Goal: Information Seeking & Learning: Learn about a topic

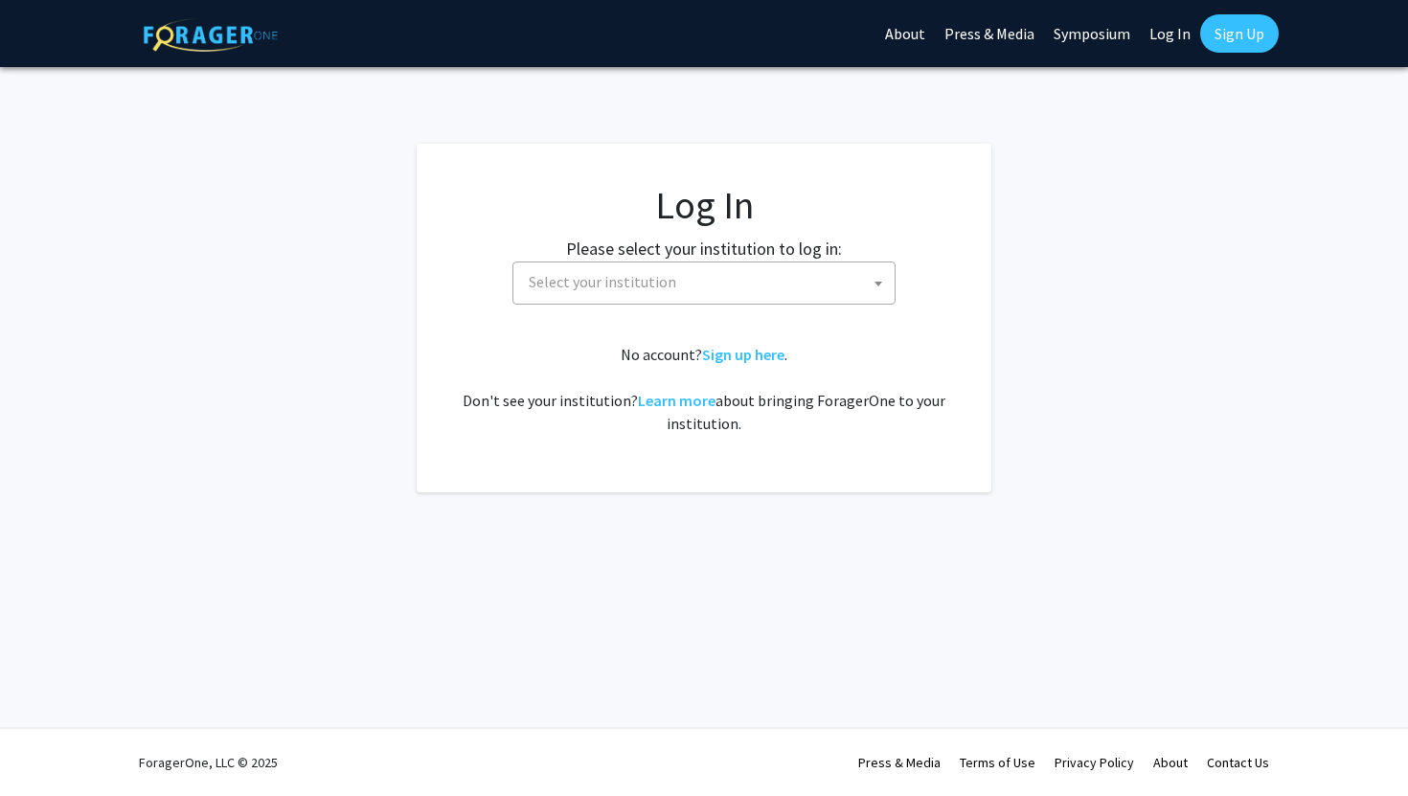
select select
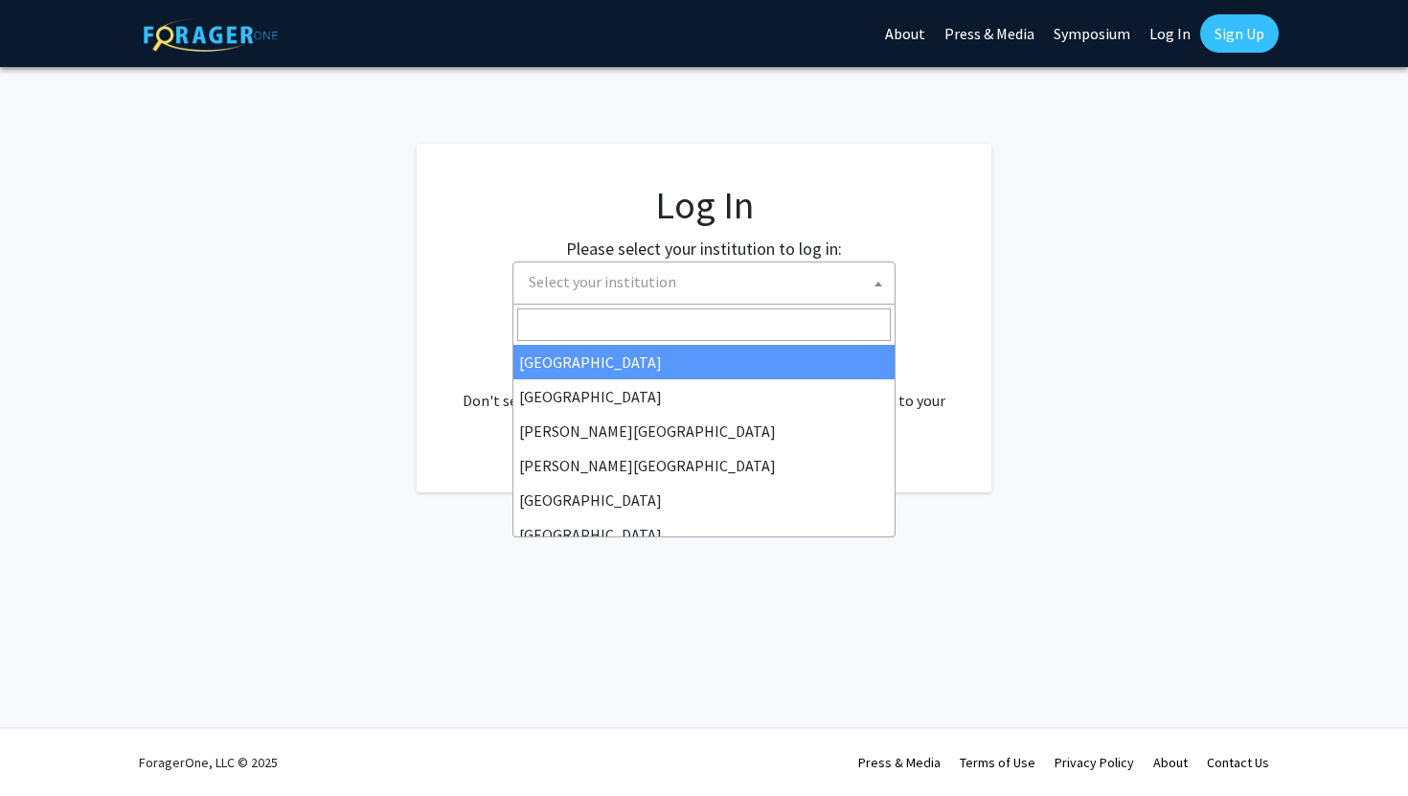
click at [725, 287] on span "Select your institution" at bounding box center [708, 281] width 374 height 39
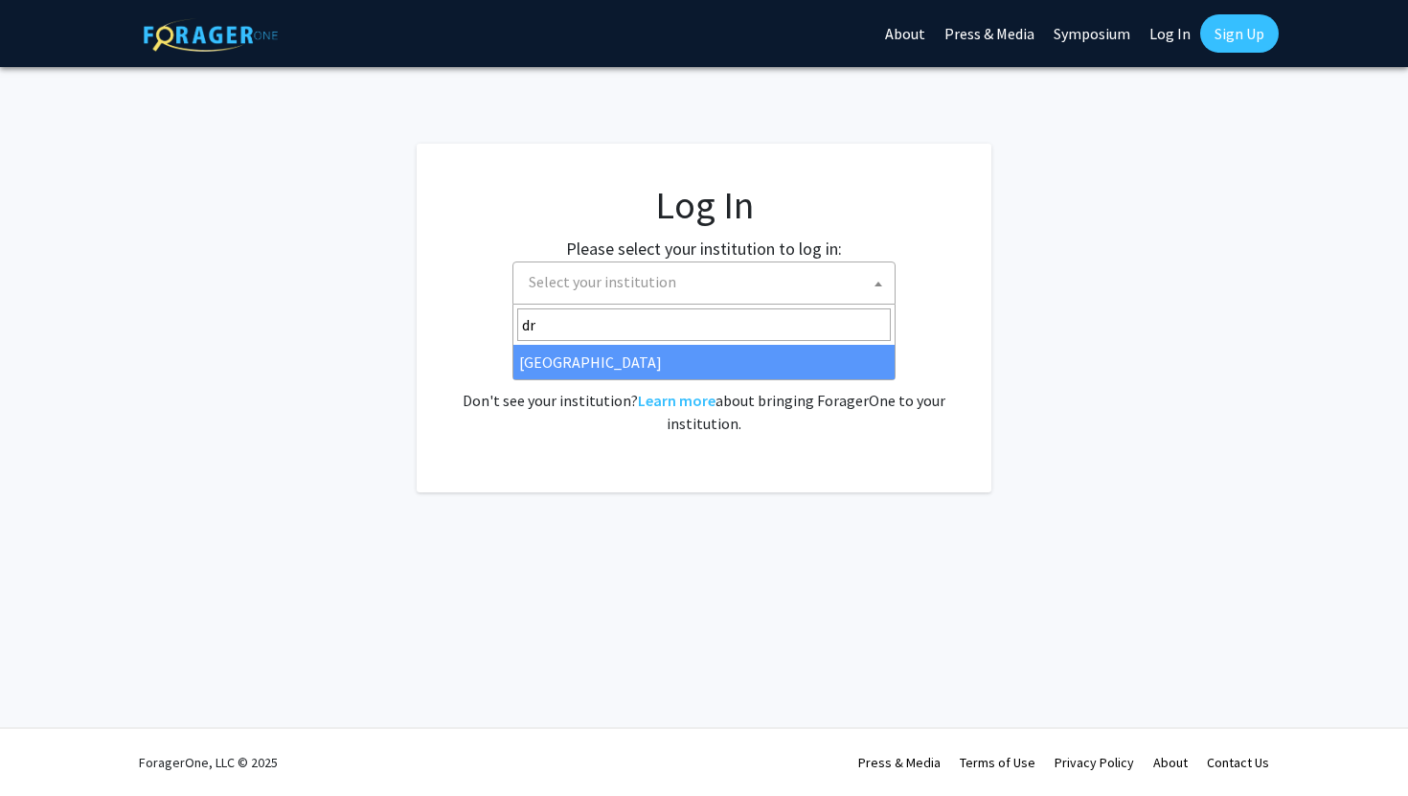
type input "dr"
select select "6"
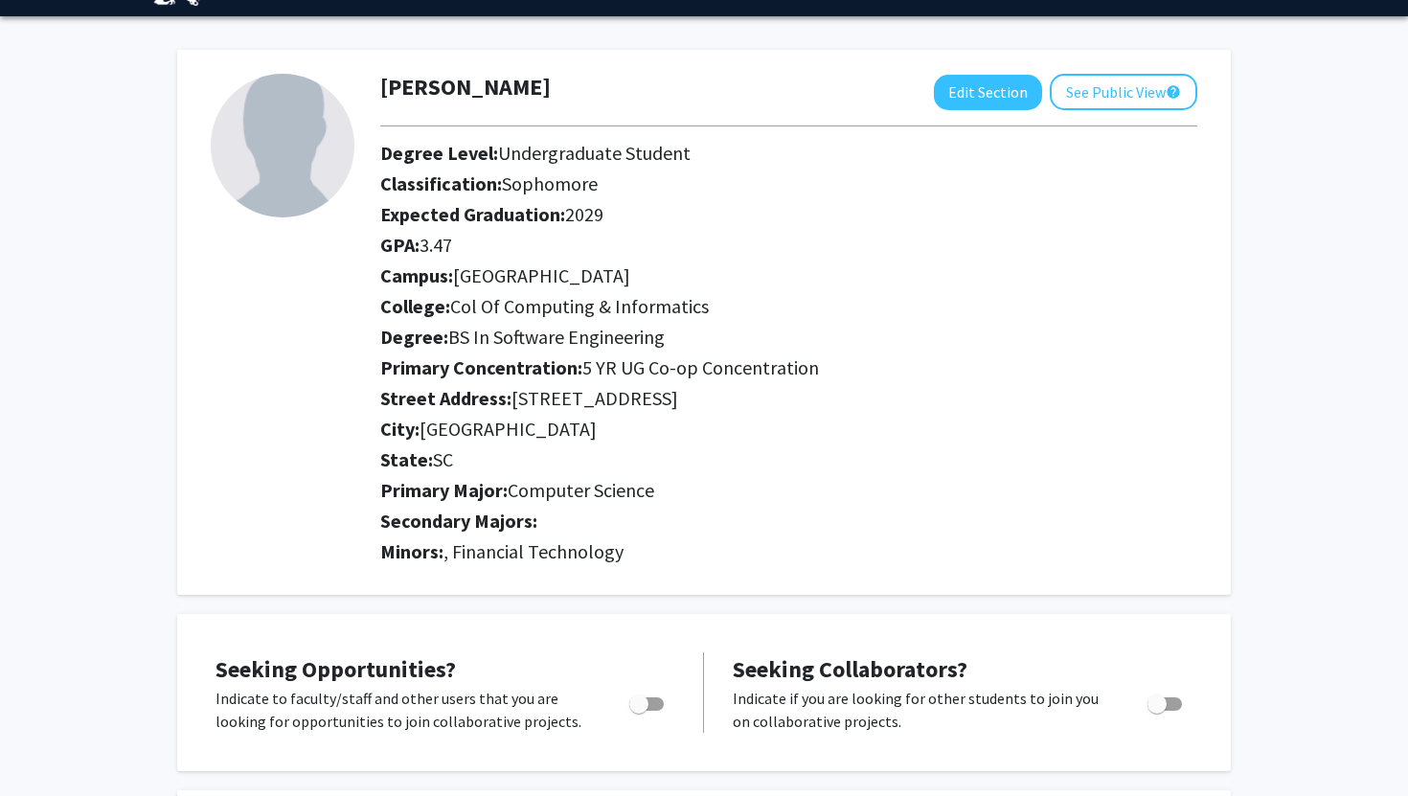
scroll to position [54, 0]
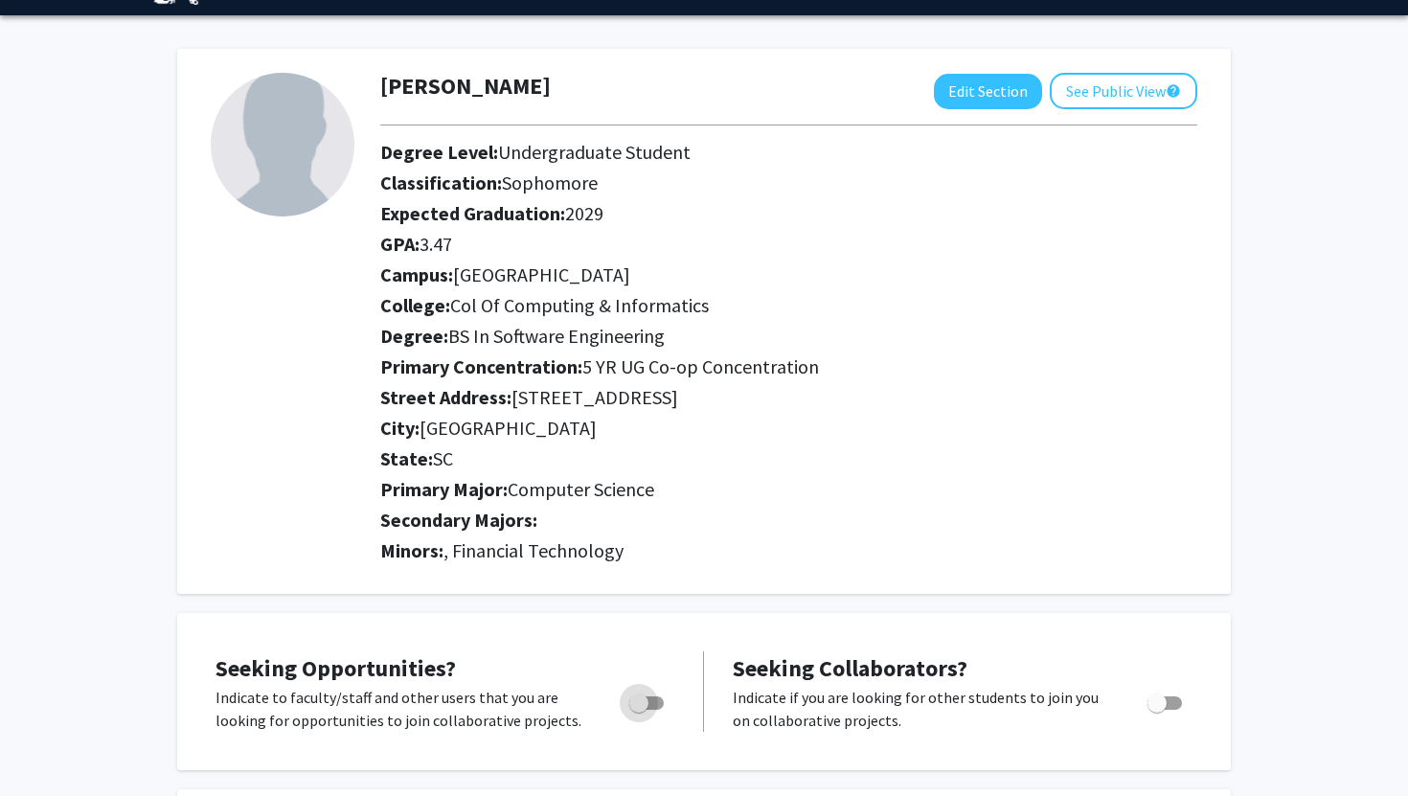
click at [652, 698] on span "Toggle" at bounding box center [646, 702] width 34 height 13
click at [639, 710] on input "Are you actively seeking opportunities?" at bounding box center [638, 710] width 1 height 1
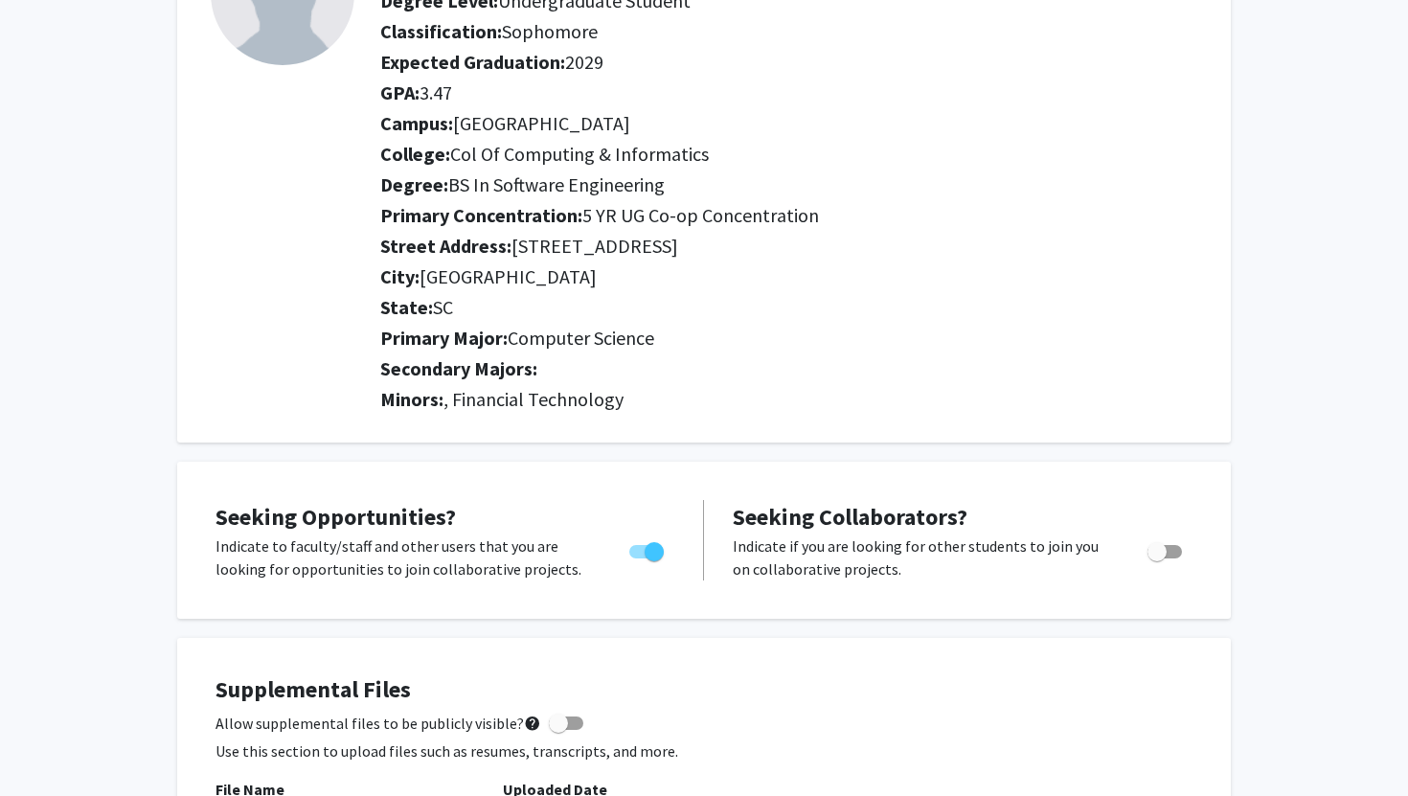
scroll to position [206, 0]
click at [653, 544] on span "Toggle" at bounding box center [654, 550] width 19 height 19
click at [639, 557] on input "Are you actively seeking opportunities?" at bounding box center [638, 557] width 1 height 1
checkbox input "false"
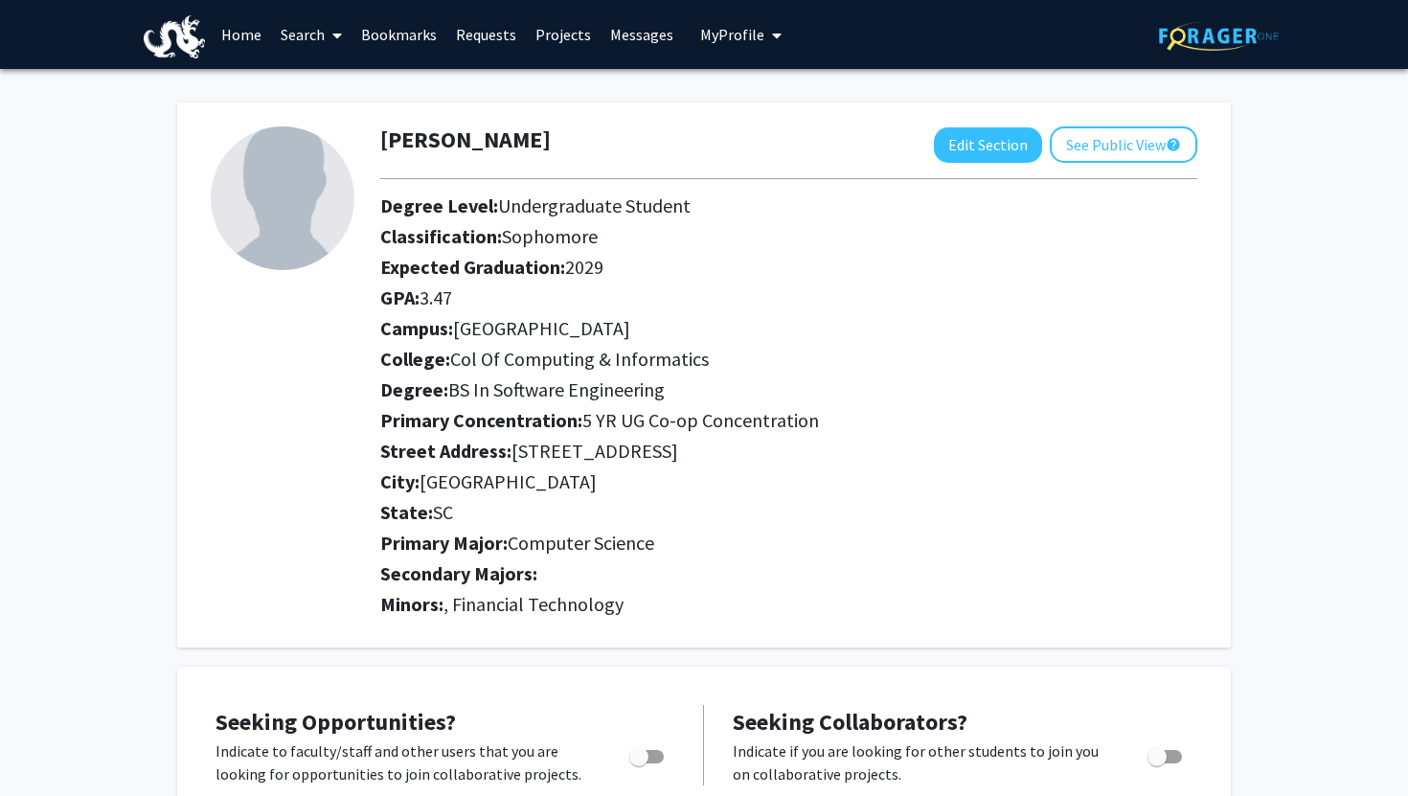
click at [566, 27] on link "Projects" at bounding box center [563, 34] width 75 height 67
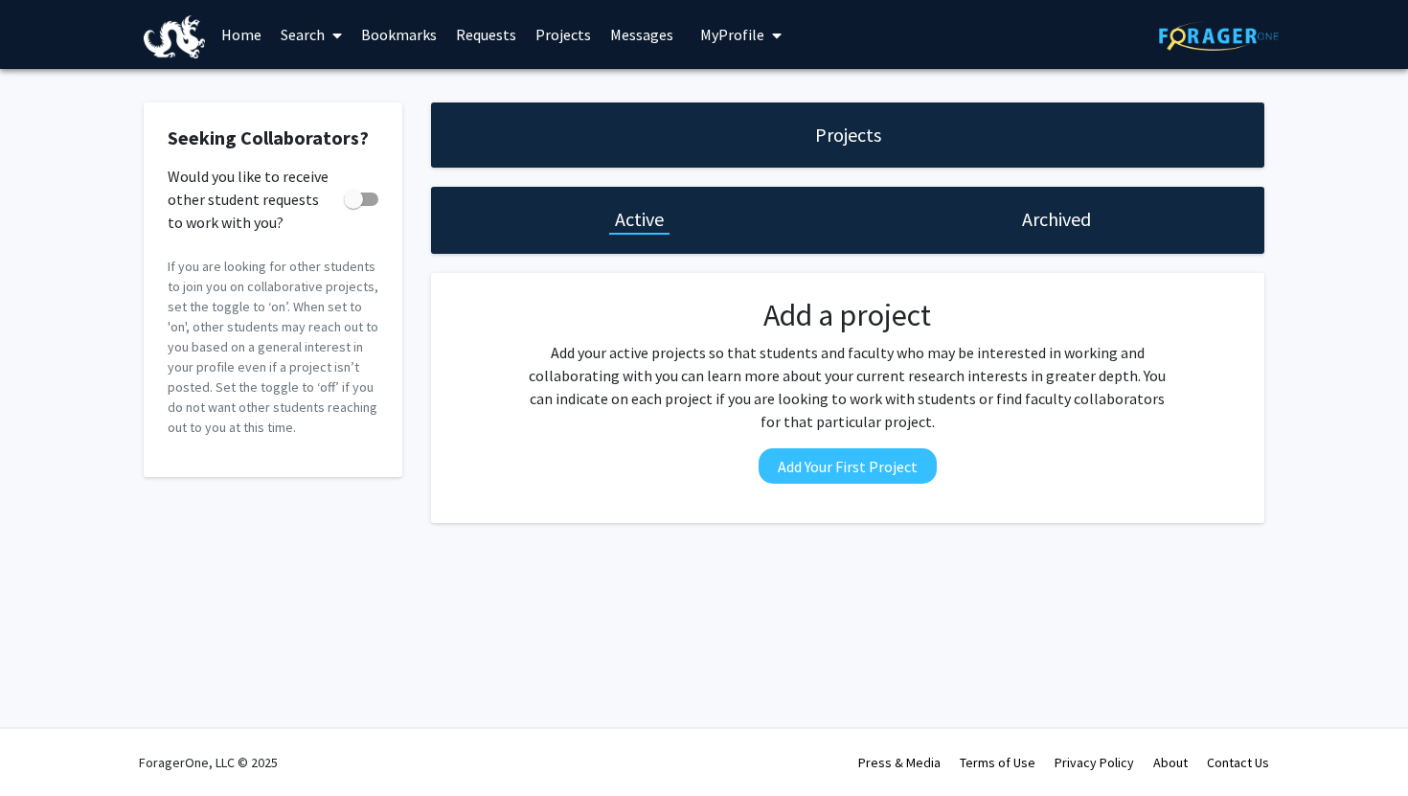
click at [248, 39] on link "Home" at bounding box center [241, 34] width 59 height 67
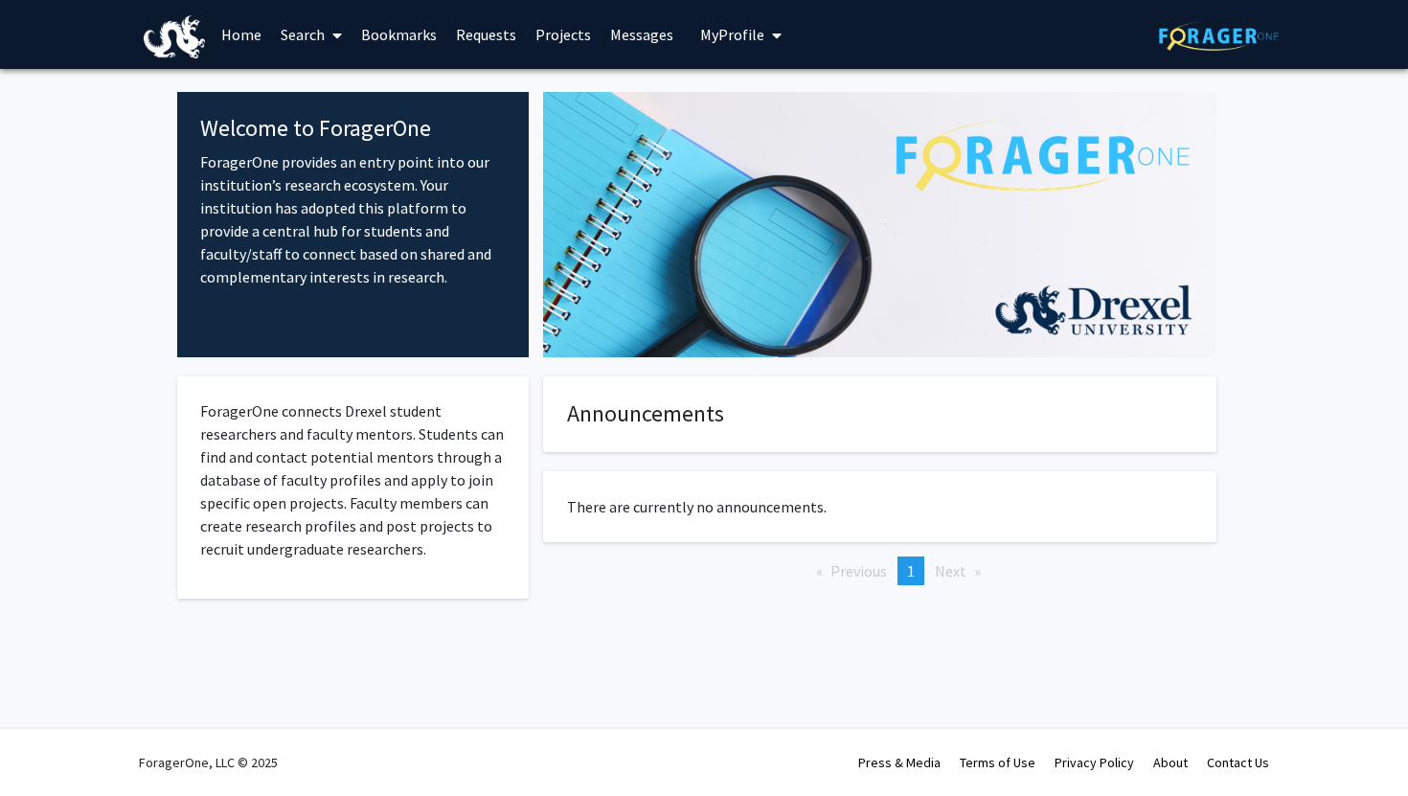
click at [304, 30] on link "Search" at bounding box center [311, 34] width 80 height 67
click at [335, 86] on span "Faculty/Staff" at bounding box center [341, 88] width 141 height 38
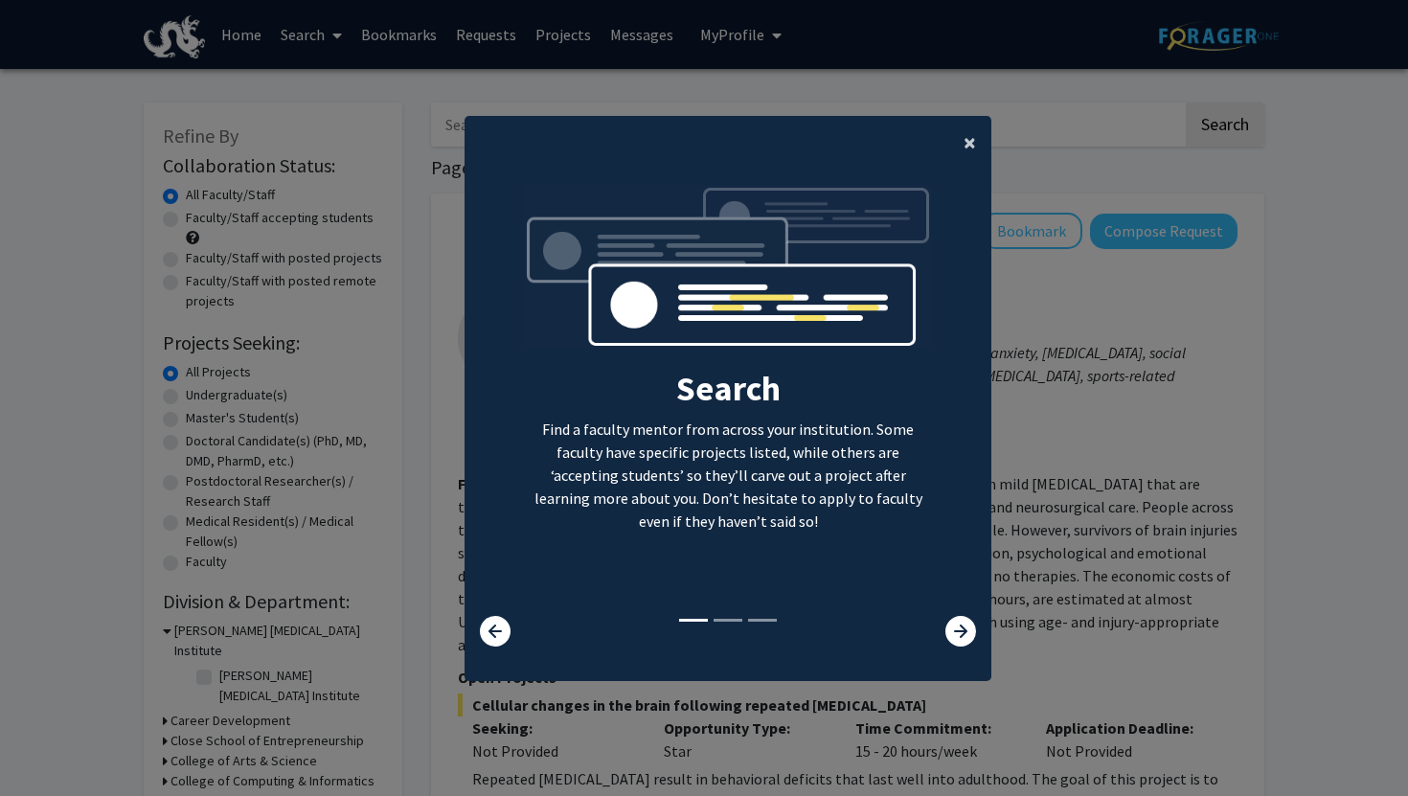
click at [964, 135] on span "×" at bounding box center [969, 142] width 12 height 30
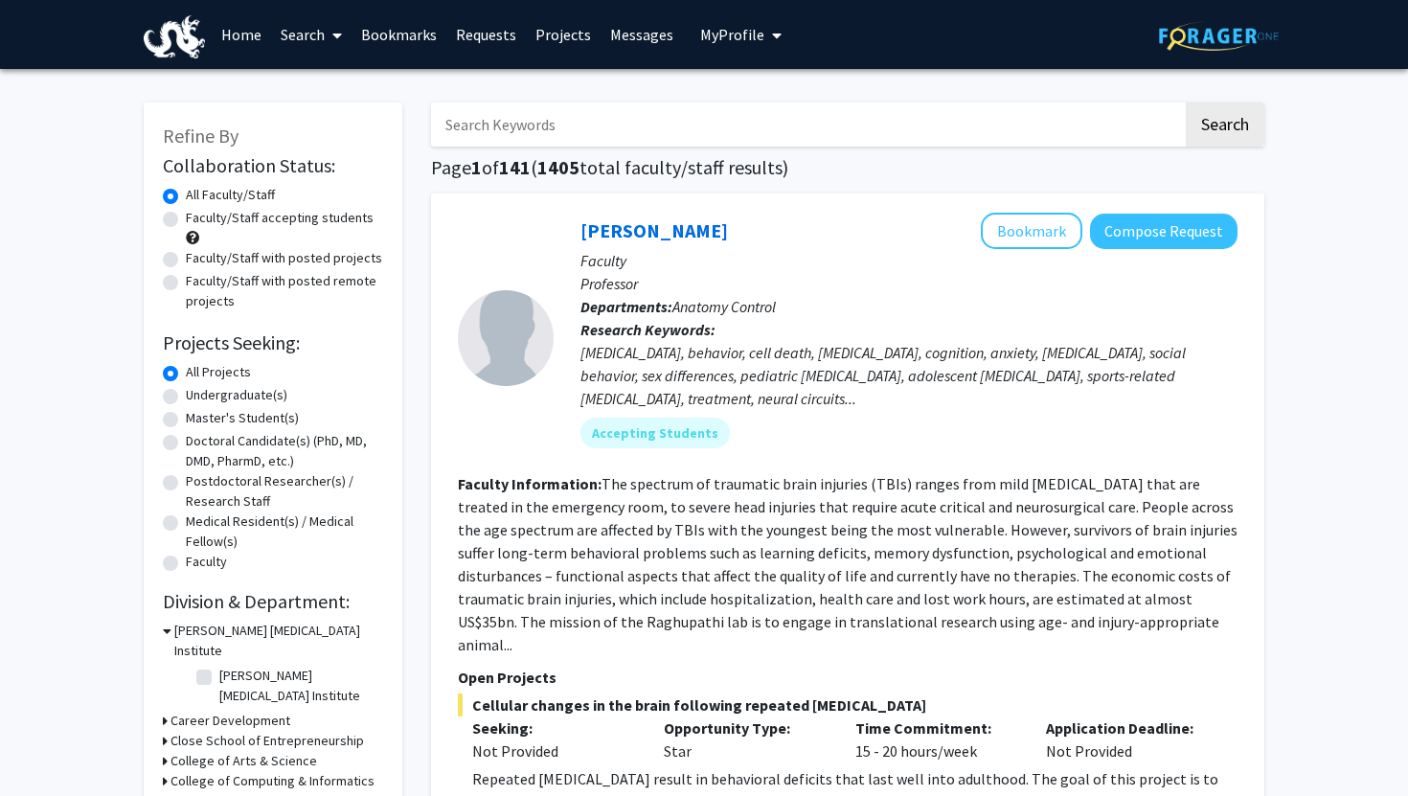
click at [317, 221] on label "Faculty/Staff accepting students" at bounding box center [280, 218] width 188 height 20
click at [198, 220] on input "Faculty/Staff accepting students" at bounding box center [192, 214] width 12 height 12
radio input "true"
click at [253, 396] on label "Undergraduate(s)" at bounding box center [237, 395] width 102 height 20
click at [198, 396] on input "Undergraduate(s)" at bounding box center [192, 391] width 12 height 12
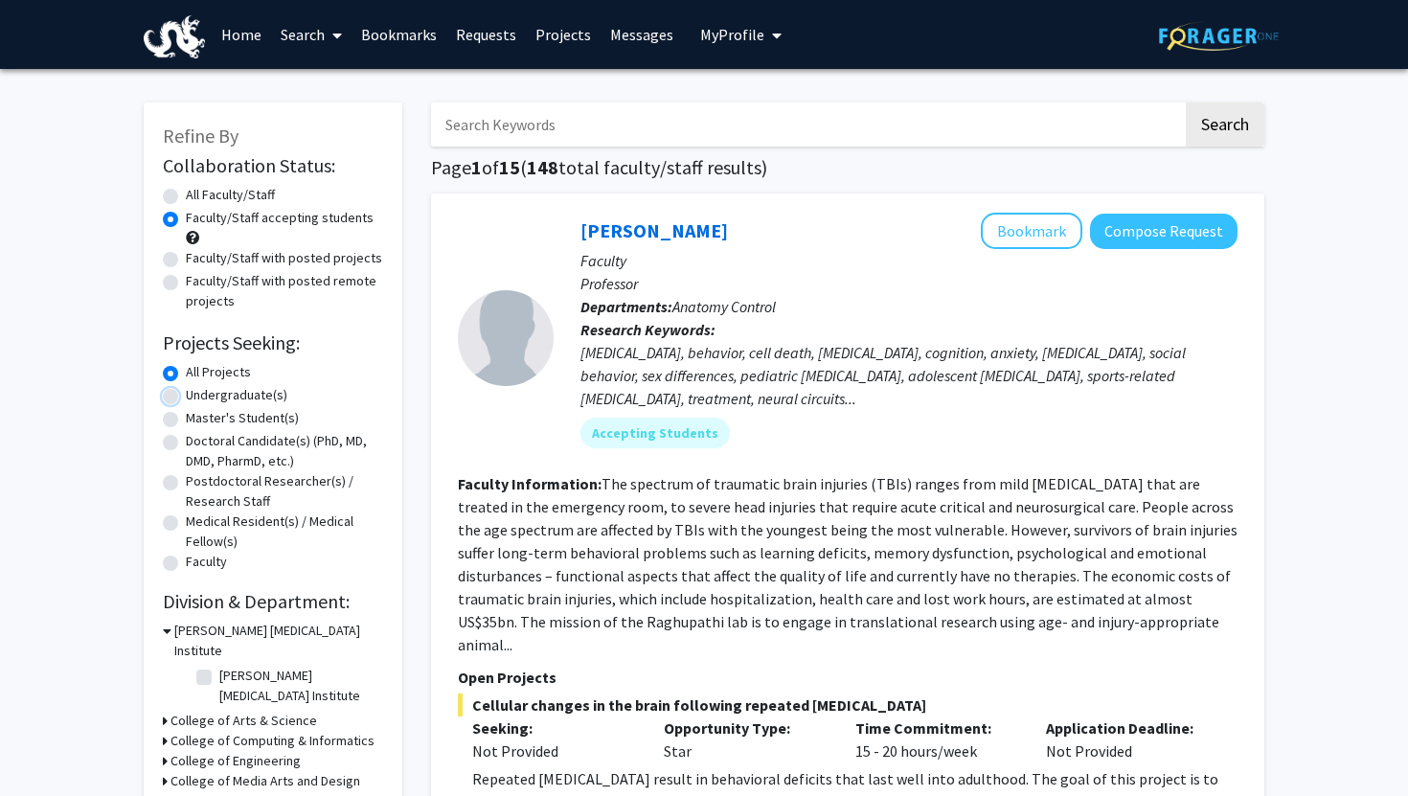
radio input "true"
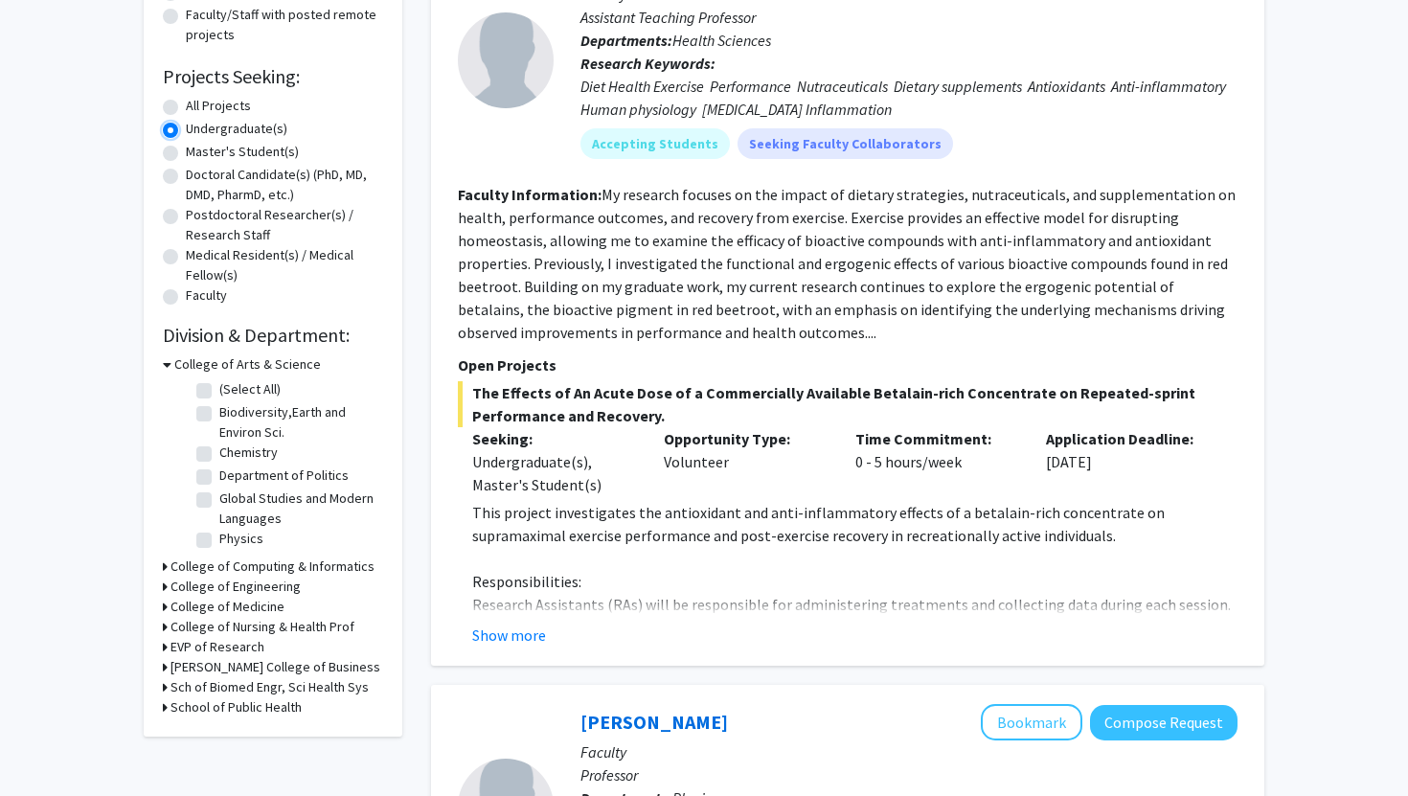
scroll to position [273, 0]
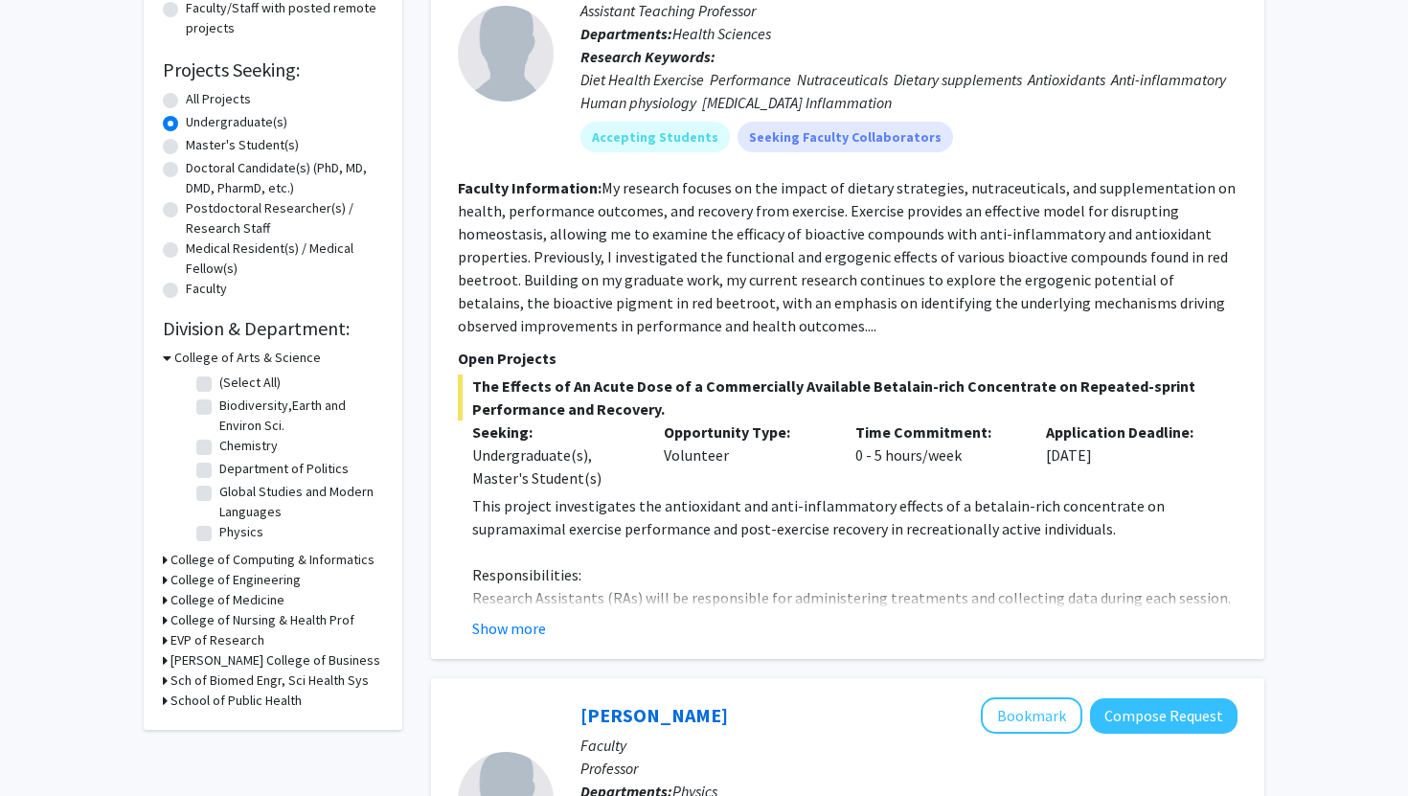
click at [248, 553] on h3 "College of Computing & Informatics" at bounding box center [272, 560] width 204 height 20
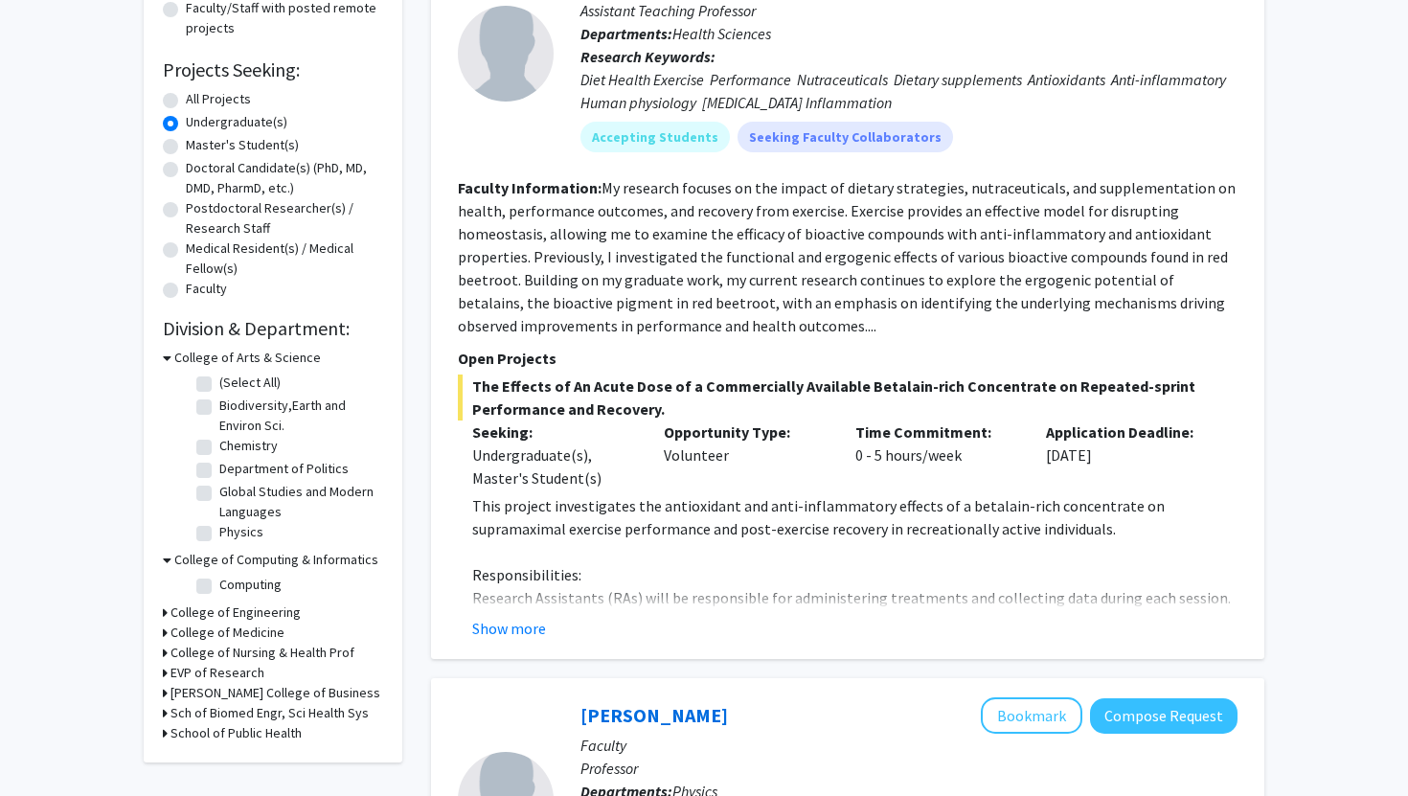
click at [219, 579] on label "Computing" at bounding box center [250, 585] width 62 height 20
click at [219, 579] on input "Computing" at bounding box center [225, 581] width 12 height 12
checkbox input "true"
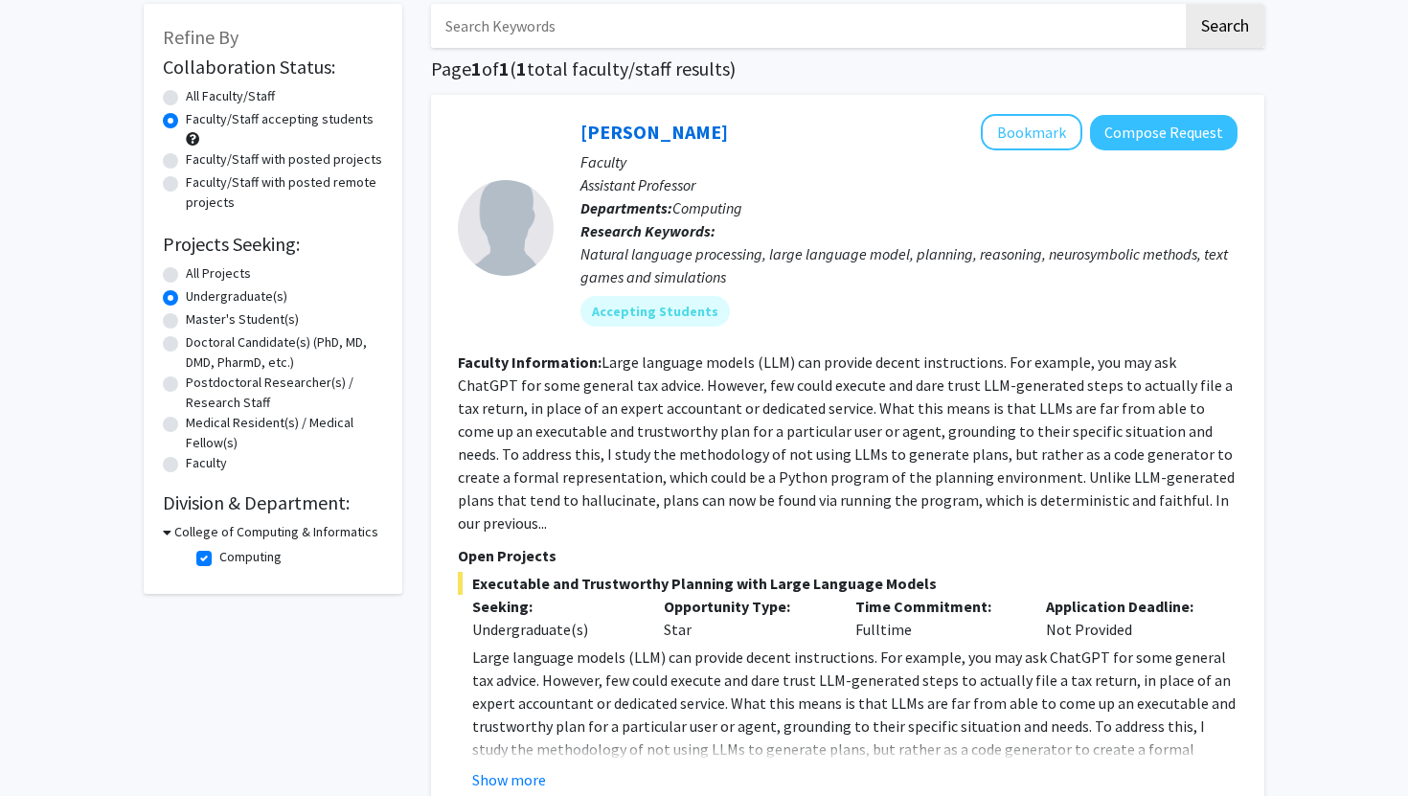
scroll to position [91, 0]
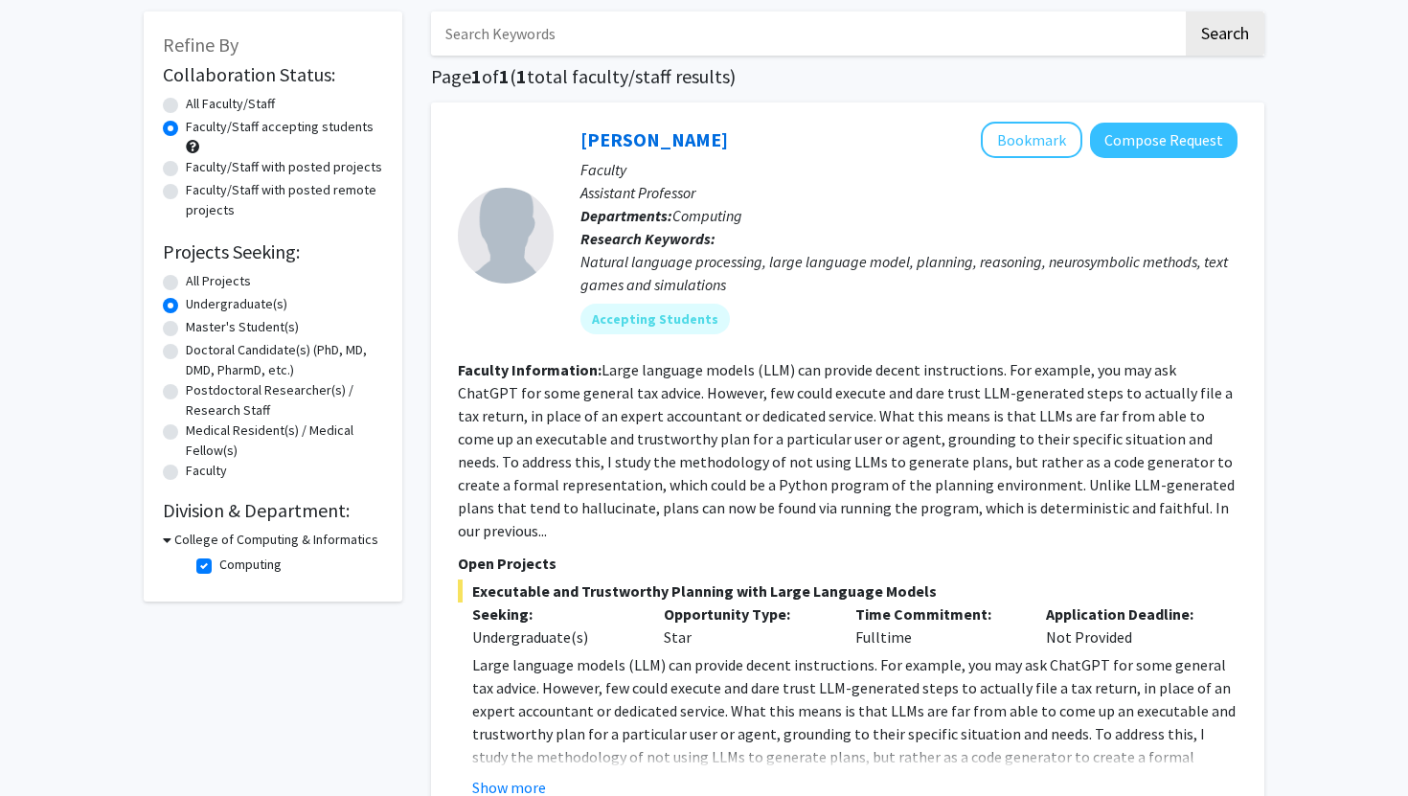
click at [234, 535] on h3 "College of Computing & Informatics" at bounding box center [276, 540] width 204 height 20
click at [234, 535] on h3 "College of Computing & Informatics" at bounding box center [272, 540] width 204 height 20
click at [219, 559] on label "Computing" at bounding box center [250, 565] width 62 height 20
click at [219, 559] on input "Computing" at bounding box center [225, 561] width 12 height 12
checkbox input "false"
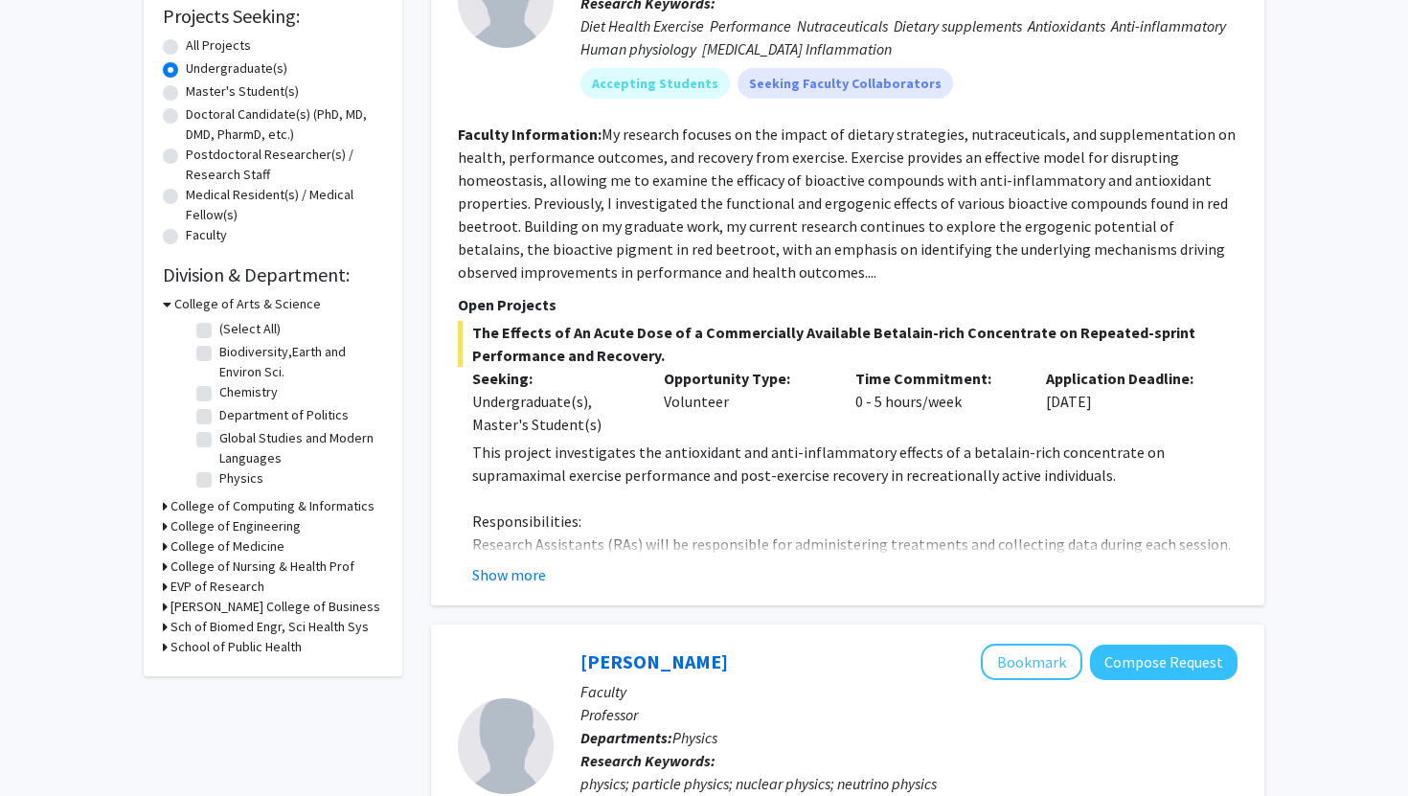
scroll to position [329, 0]
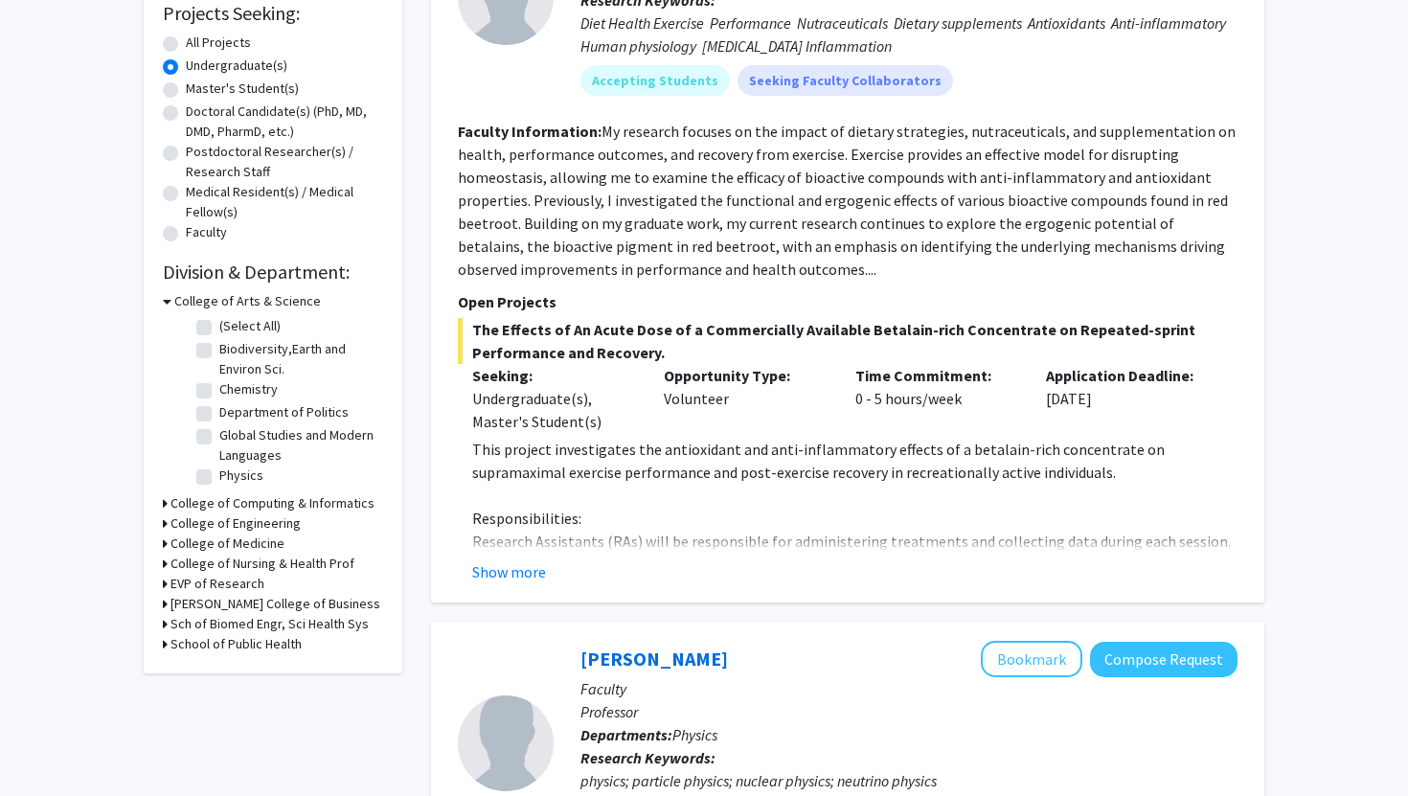
click at [283, 598] on h3 "[PERSON_NAME] College of Business" at bounding box center [275, 604] width 210 height 20
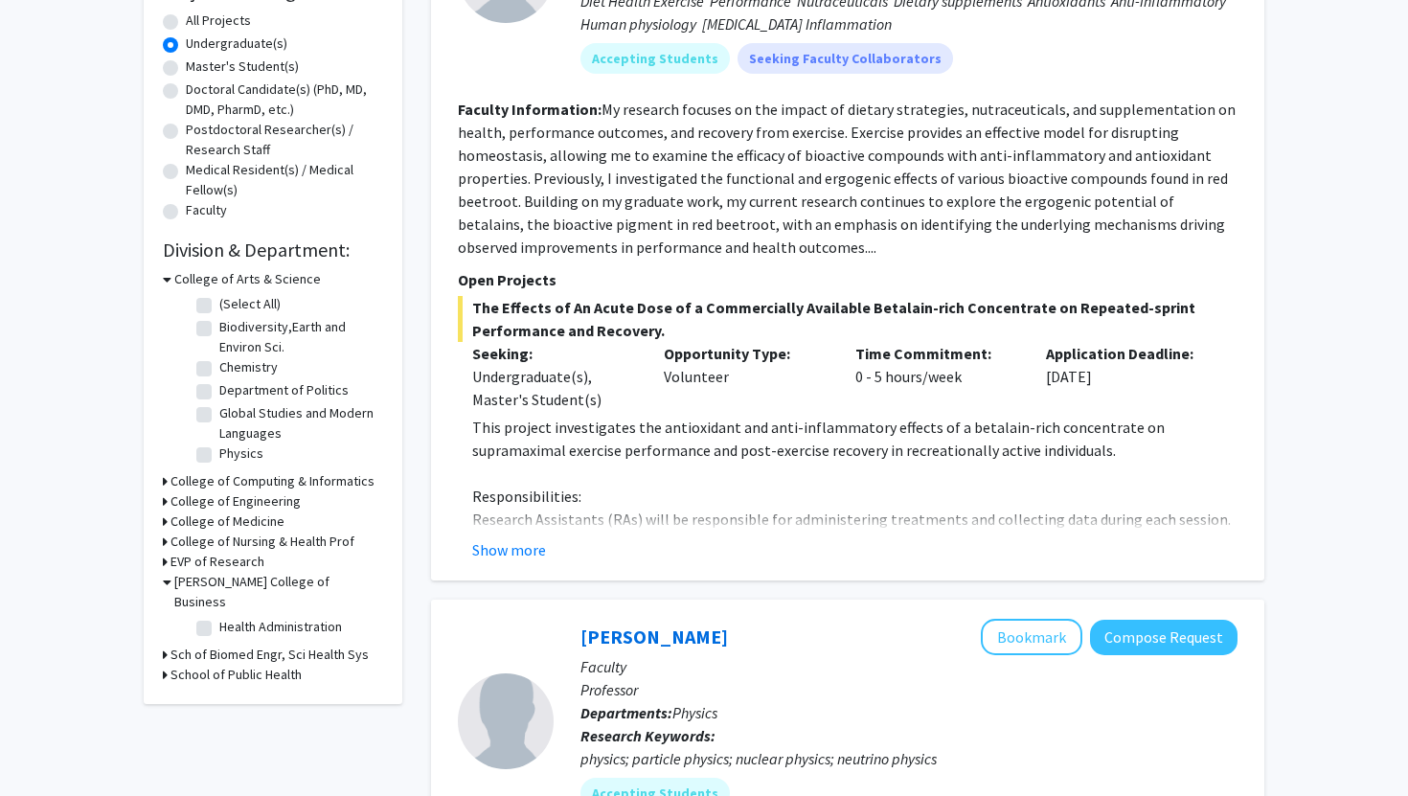
scroll to position [356, 0]
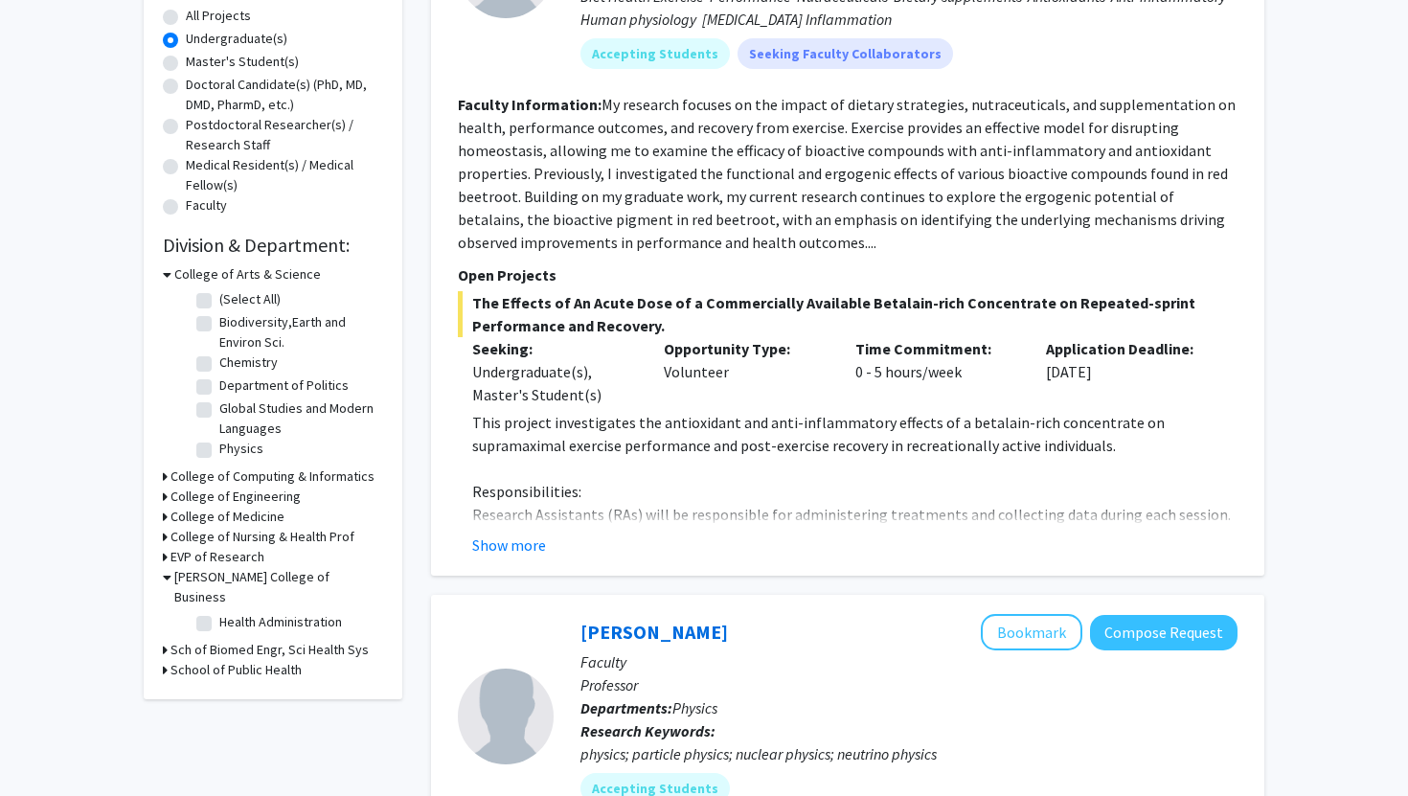
click at [253, 474] on h3 "College of Computing & Informatics" at bounding box center [272, 476] width 204 height 20
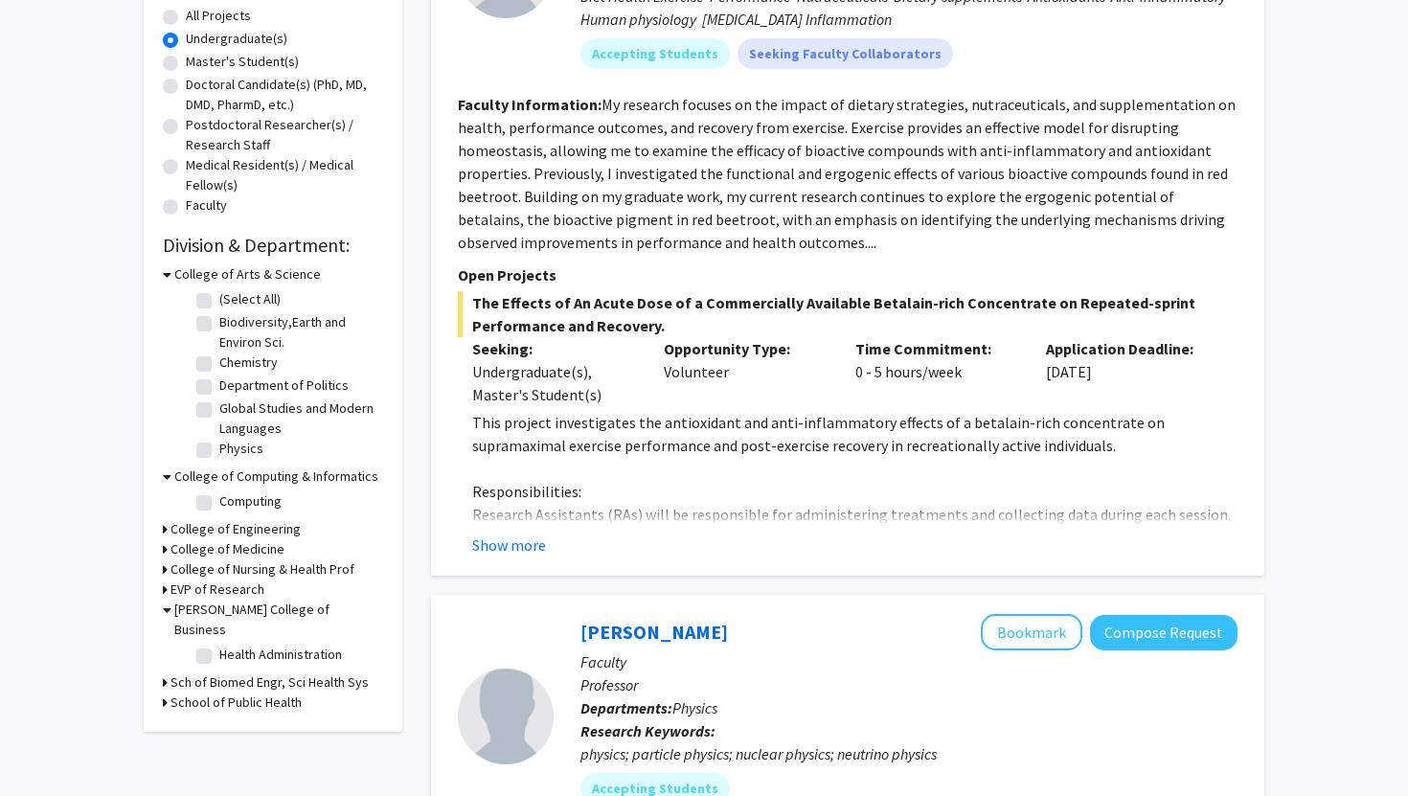
click at [249, 500] on label "Computing" at bounding box center [250, 501] width 62 height 20
click at [232, 500] on input "Computing" at bounding box center [225, 497] width 12 height 12
checkbox input "true"
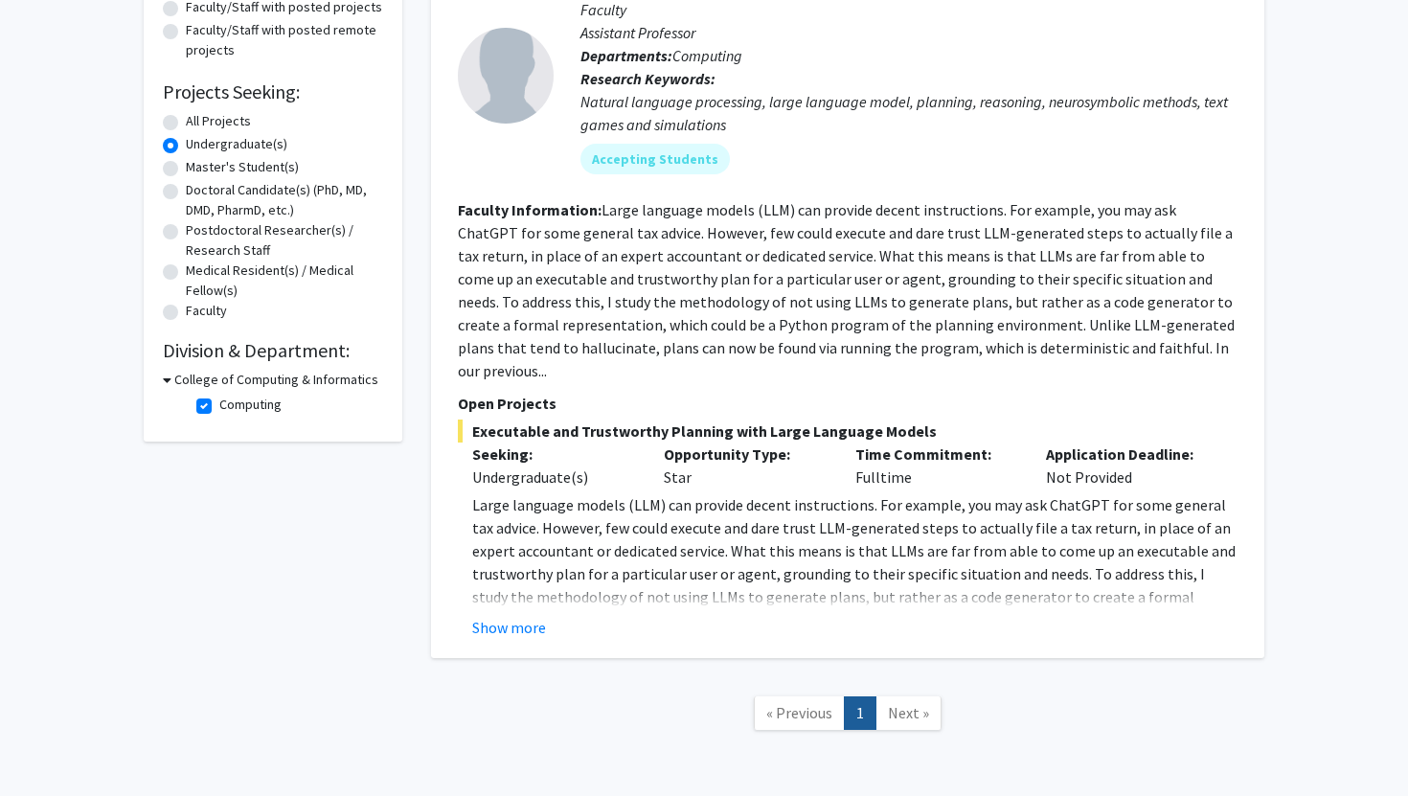
scroll to position [253, 0]
click at [528, 614] on button "Show more" at bounding box center [509, 625] width 74 height 23
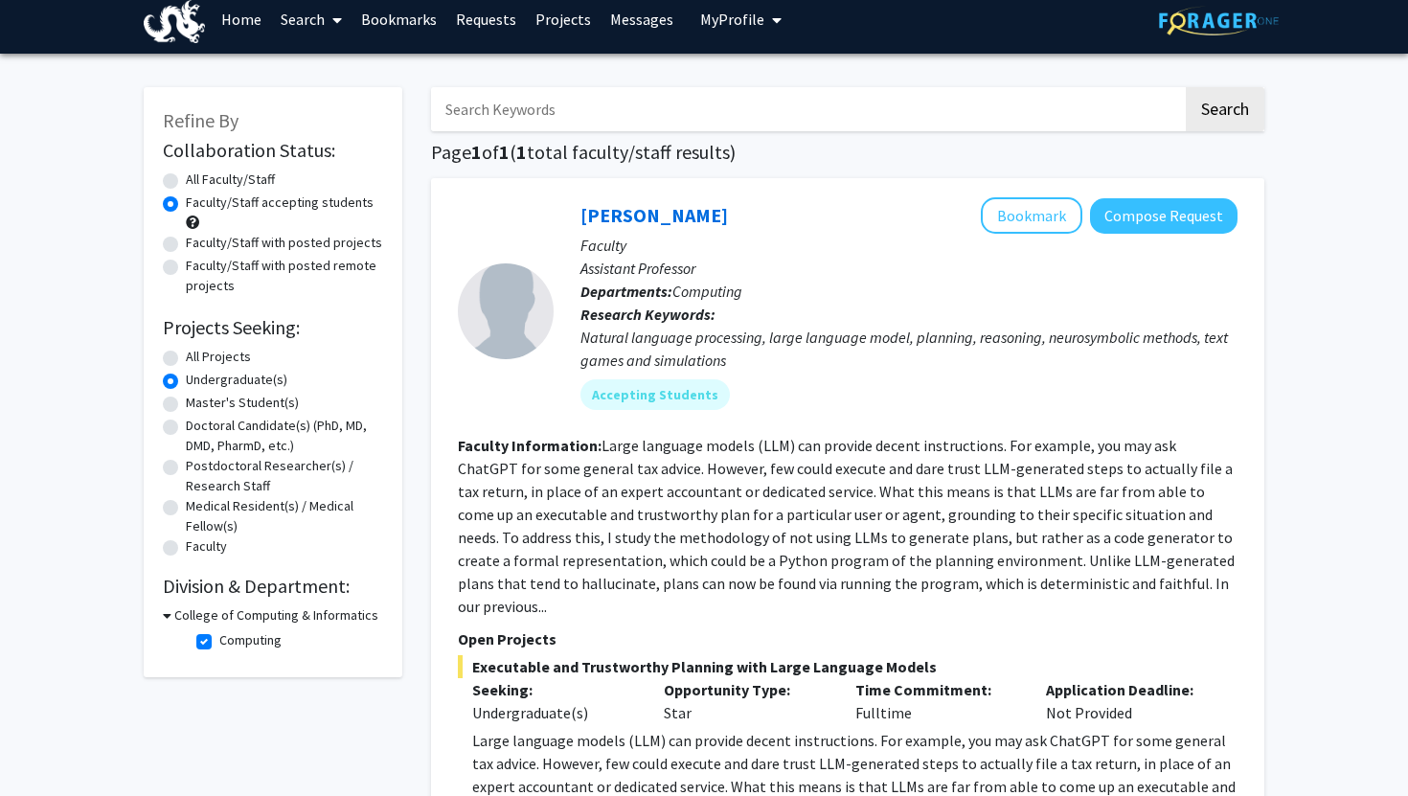
scroll to position [1, 0]
